Goal: Information Seeking & Learning: Learn about a topic

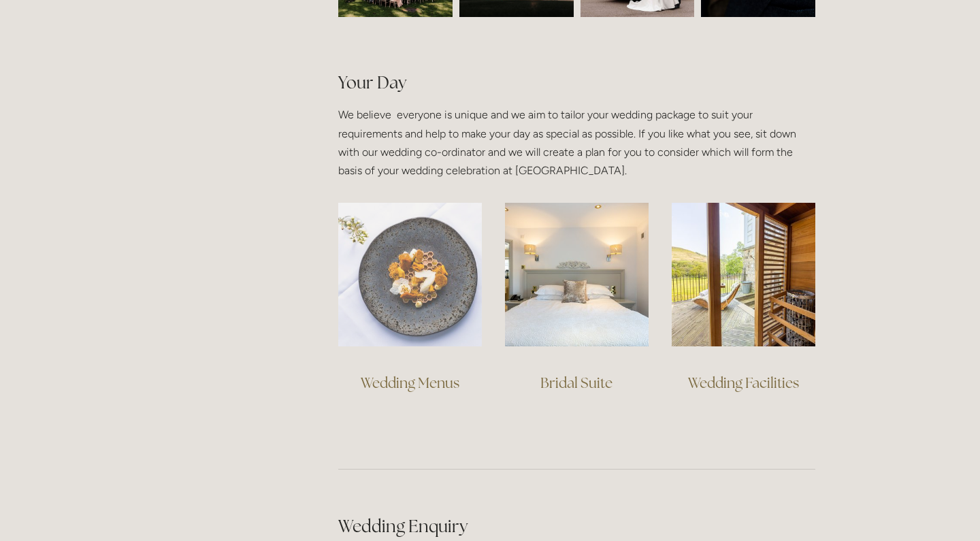
scroll to position [895, 0]
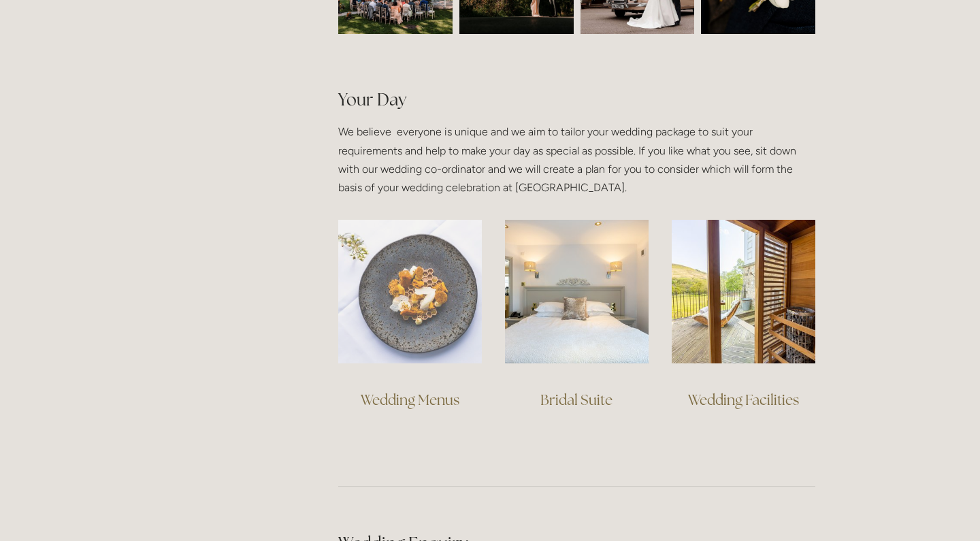
click at [400, 258] on img at bounding box center [410, 292] width 144 height 144
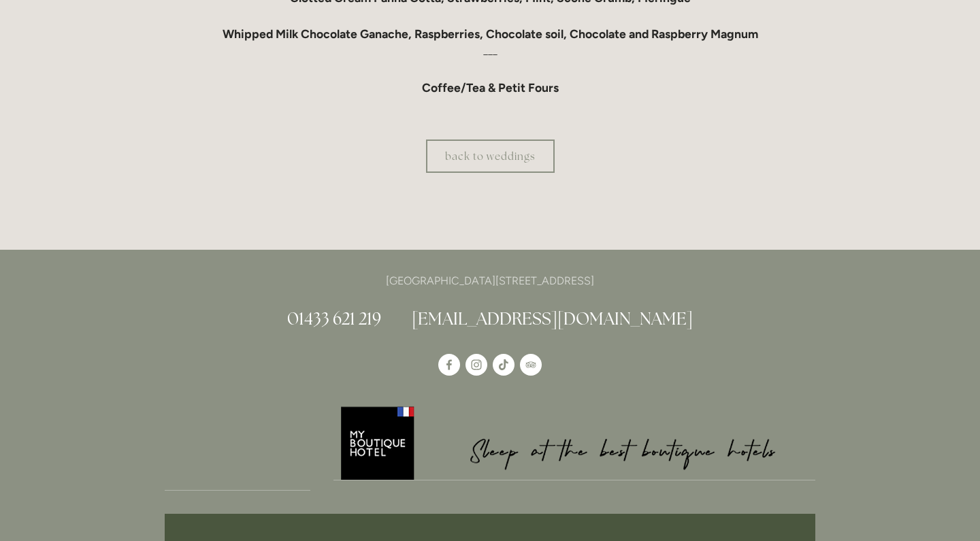
scroll to position [1476, 0]
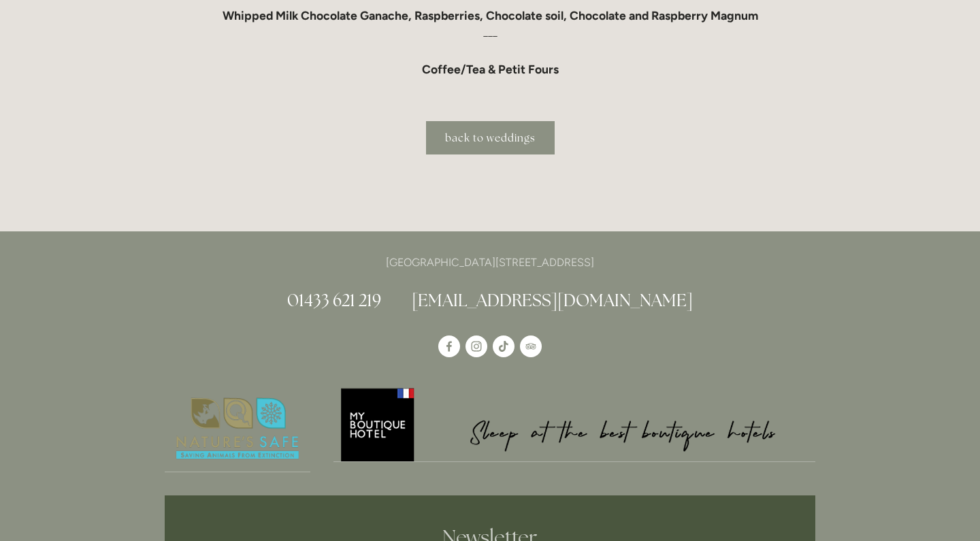
click at [494, 137] on link "back to weddings" at bounding box center [490, 137] width 129 height 33
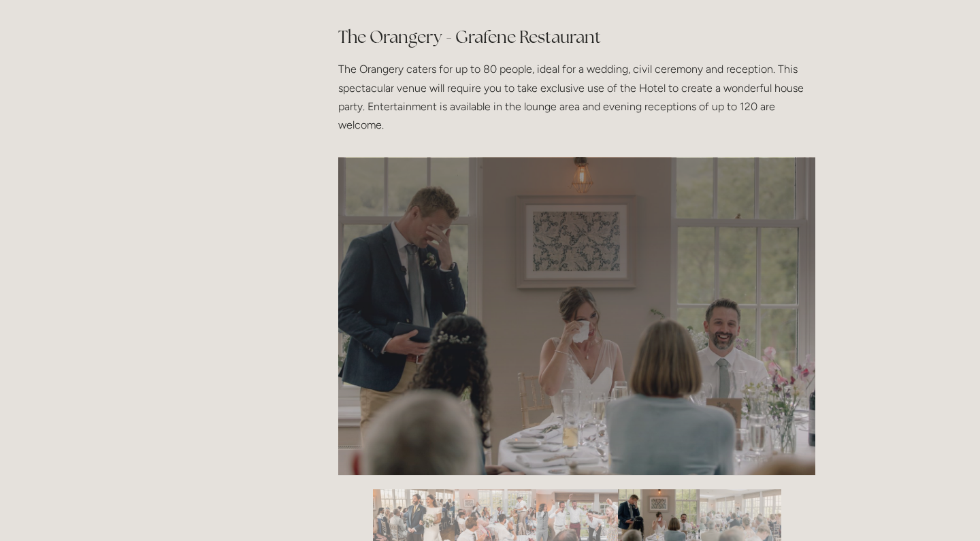
scroll to position [2162, 0]
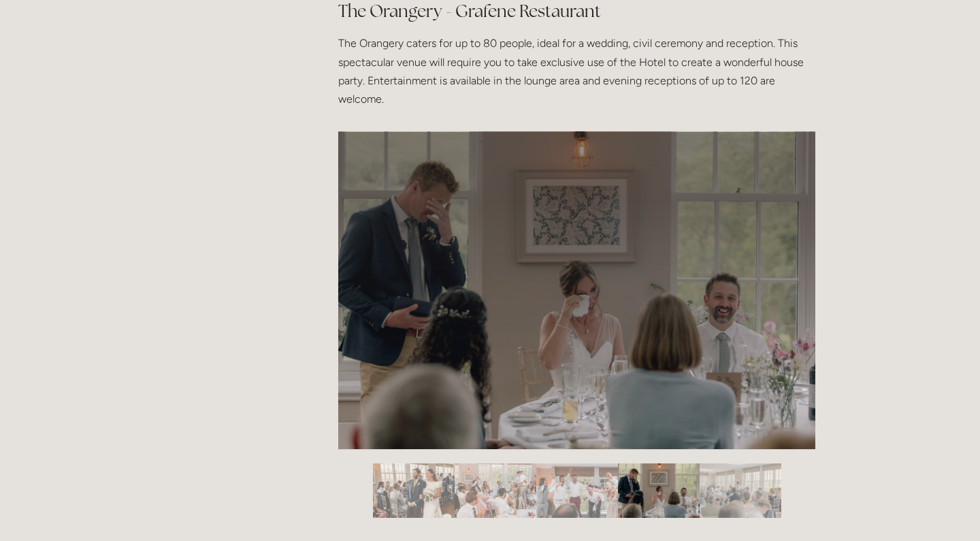
click at [408, 472] on img "Slide 1" at bounding box center [414, 490] width 82 height 54
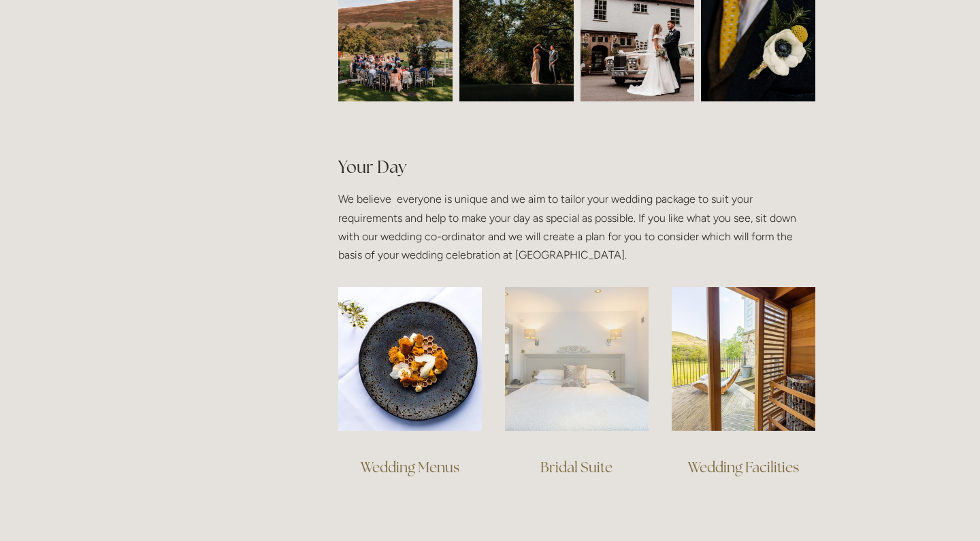
scroll to position [826, 0]
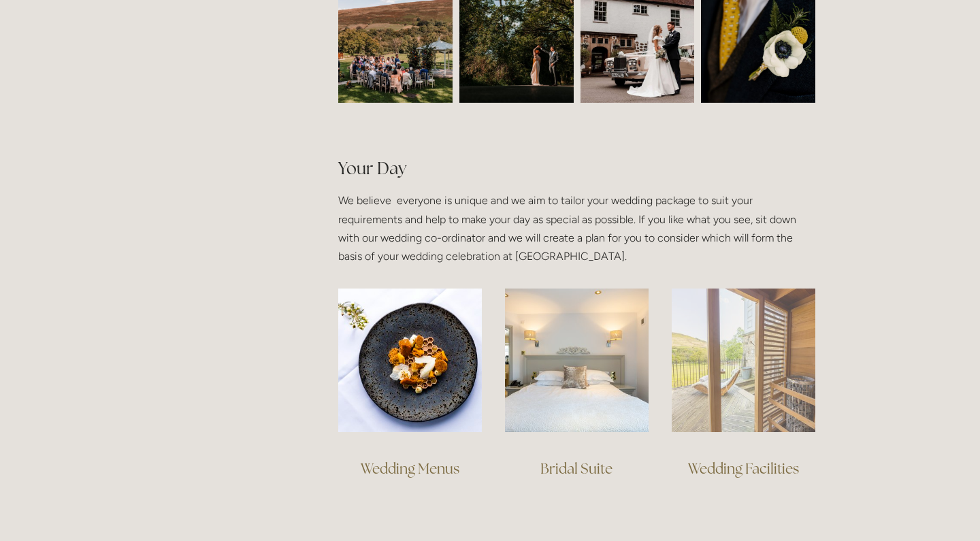
click at [756, 377] on img at bounding box center [744, 361] width 144 height 144
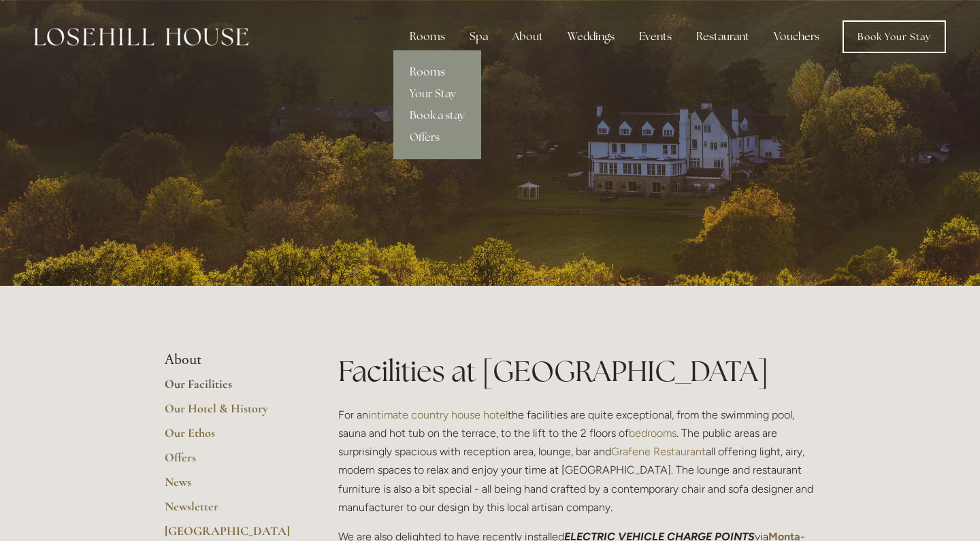
click at [427, 69] on link "Rooms" at bounding box center [437, 72] width 88 height 22
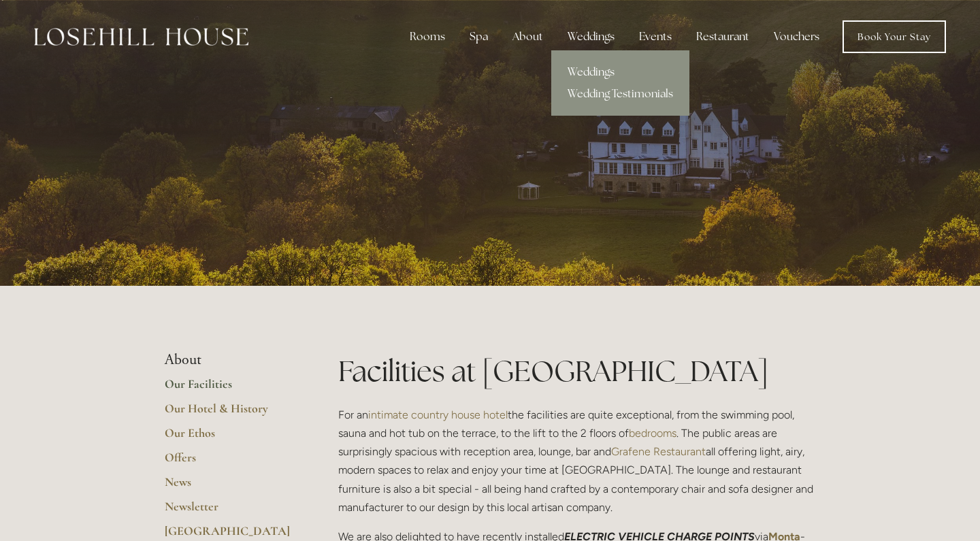
click at [588, 74] on link "Weddings" at bounding box center [620, 72] width 138 height 22
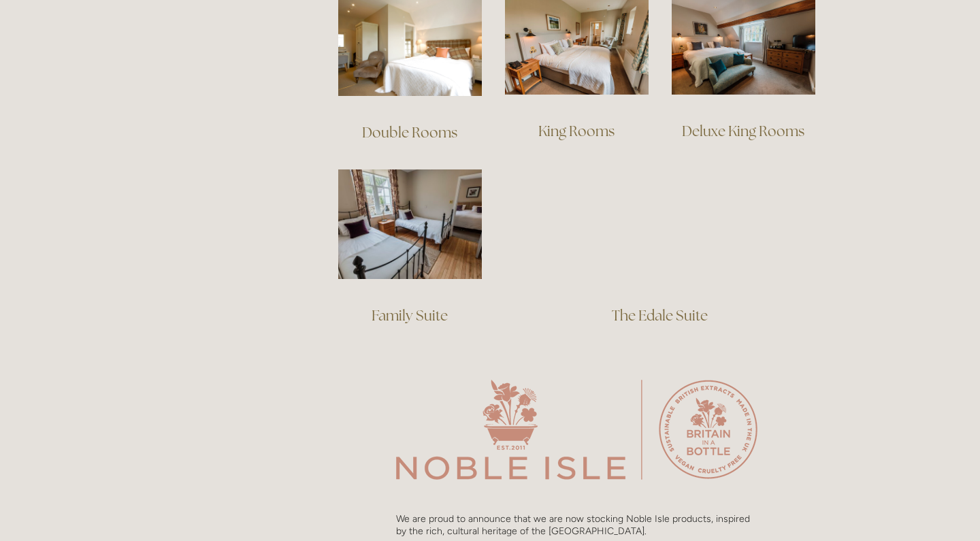
scroll to position [1003, 0]
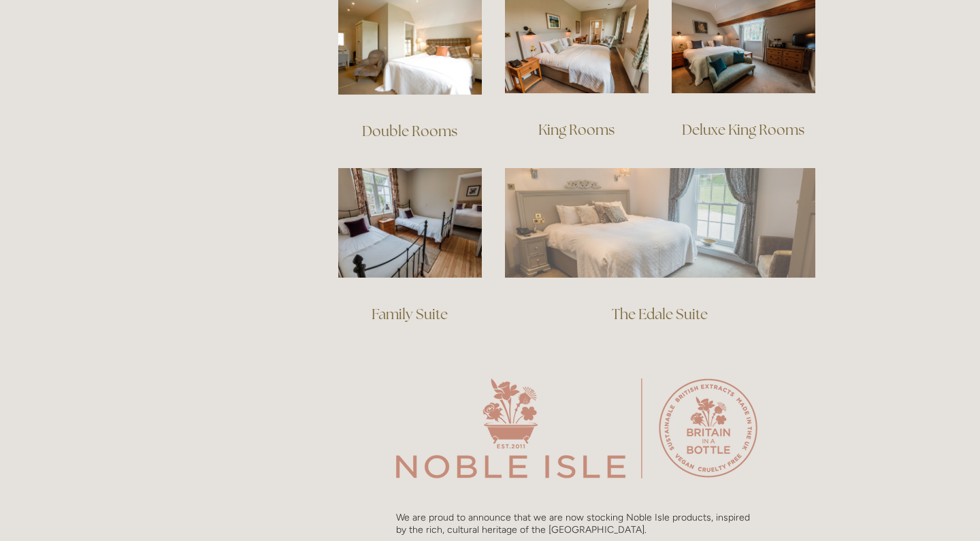
click at [622, 237] on img at bounding box center [660, 222] width 310 height 109
